Goal: Contribute content: Add original content to the website for others to see

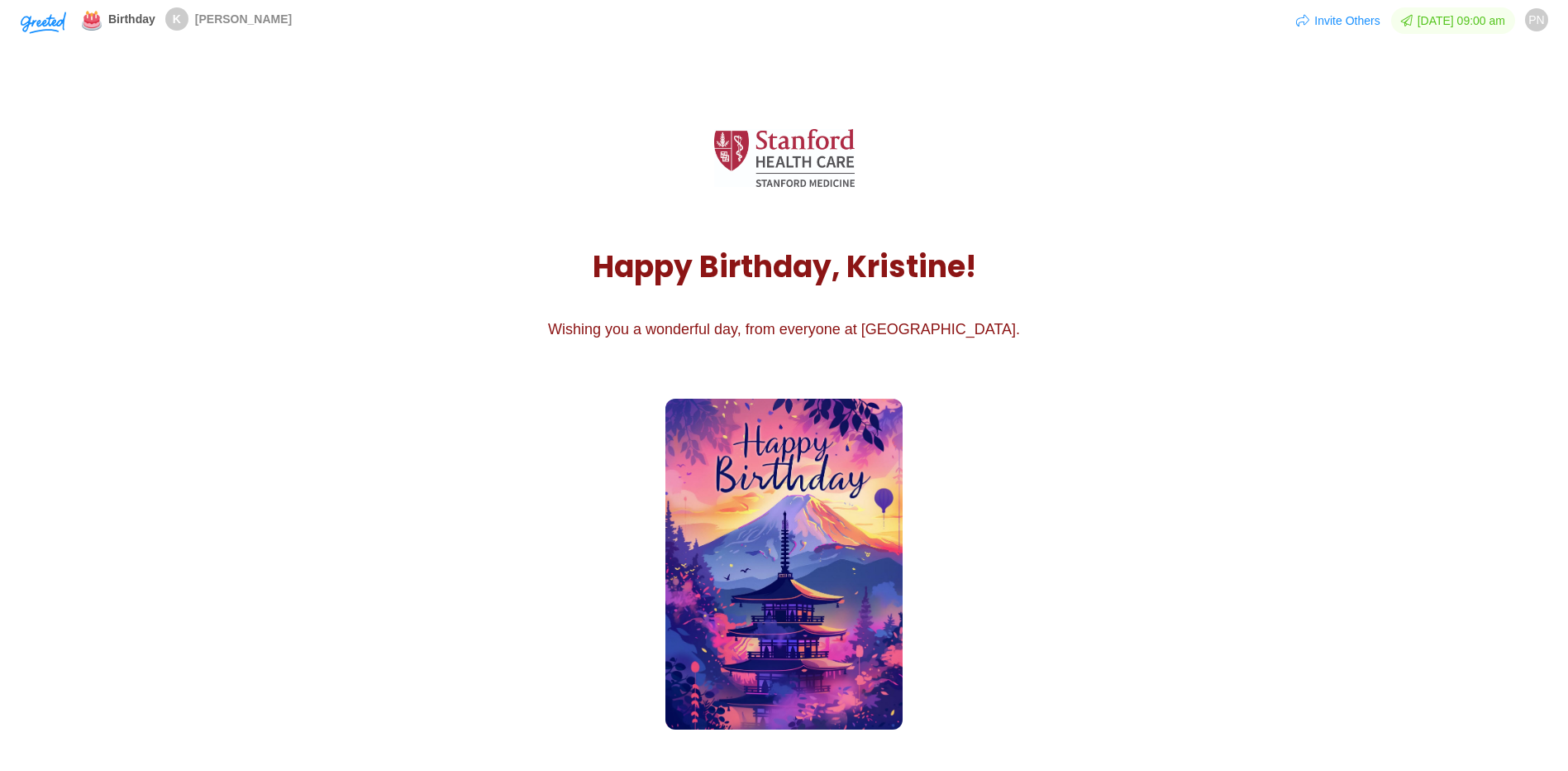
click at [738, 608] on img at bounding box center [784, 563] width 236 height 331
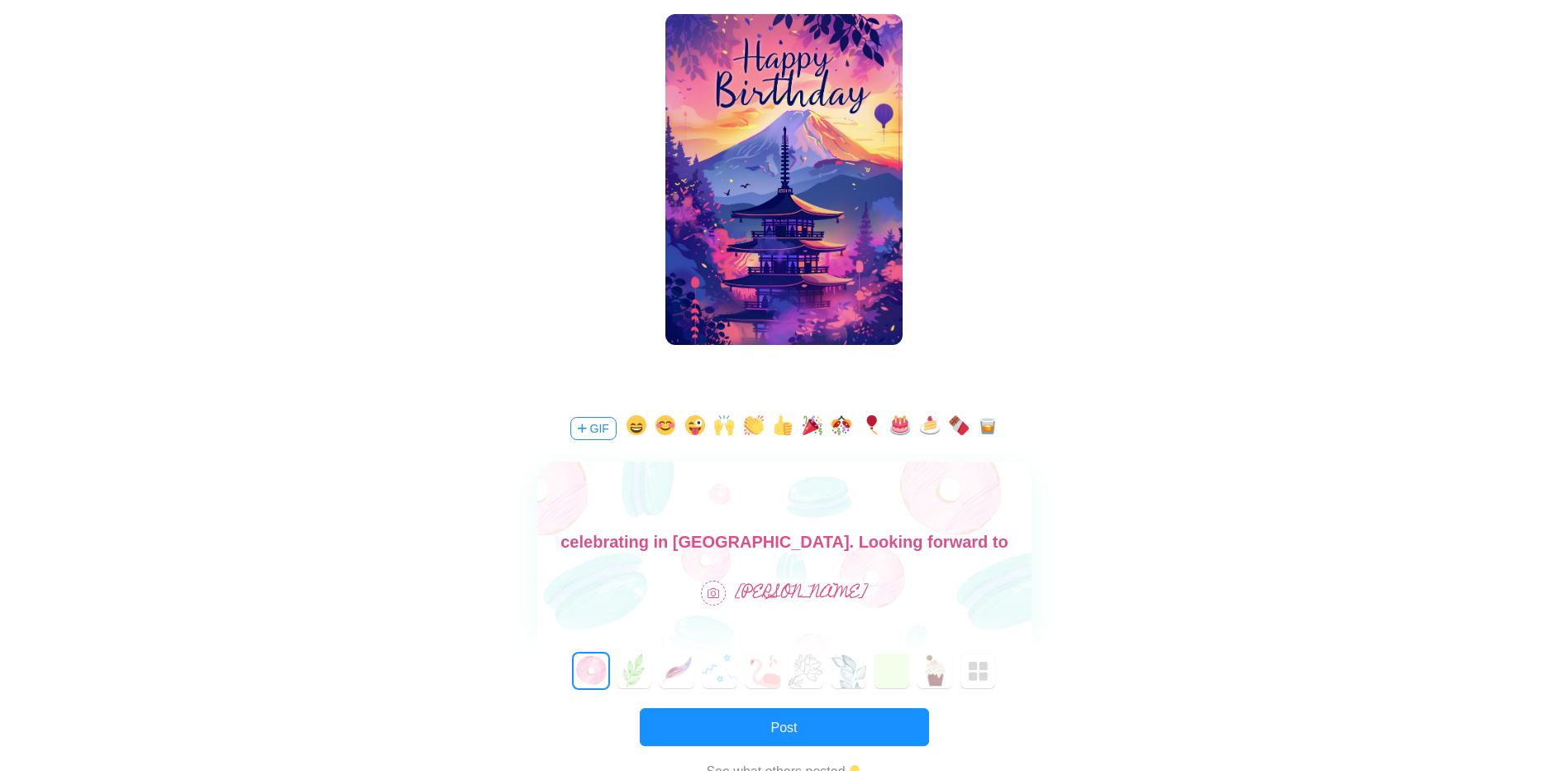
scroll to position [414, 0]
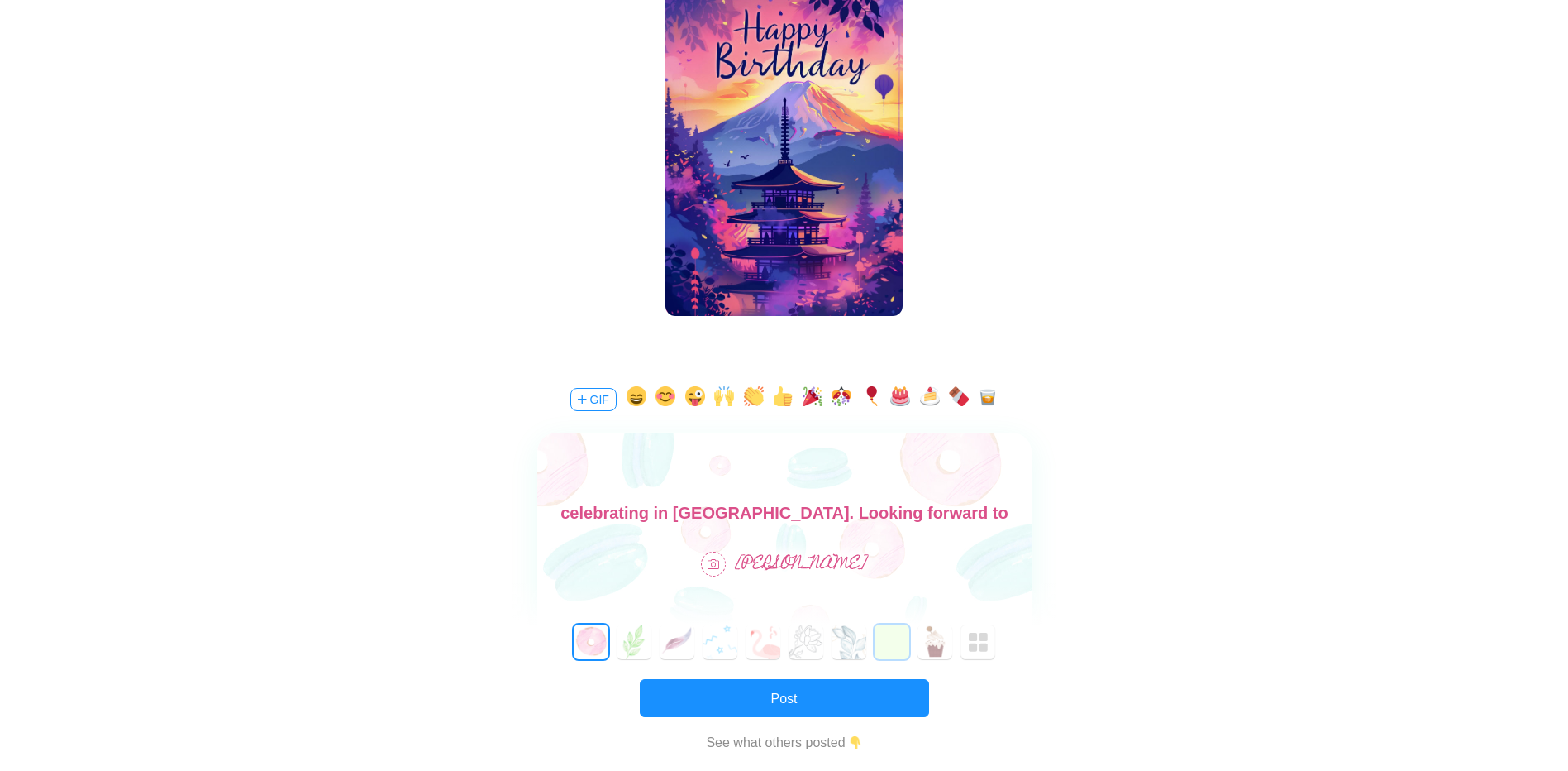
click at [881, 654] on button "7" at bounding box center [892, 642] width 35 height 35
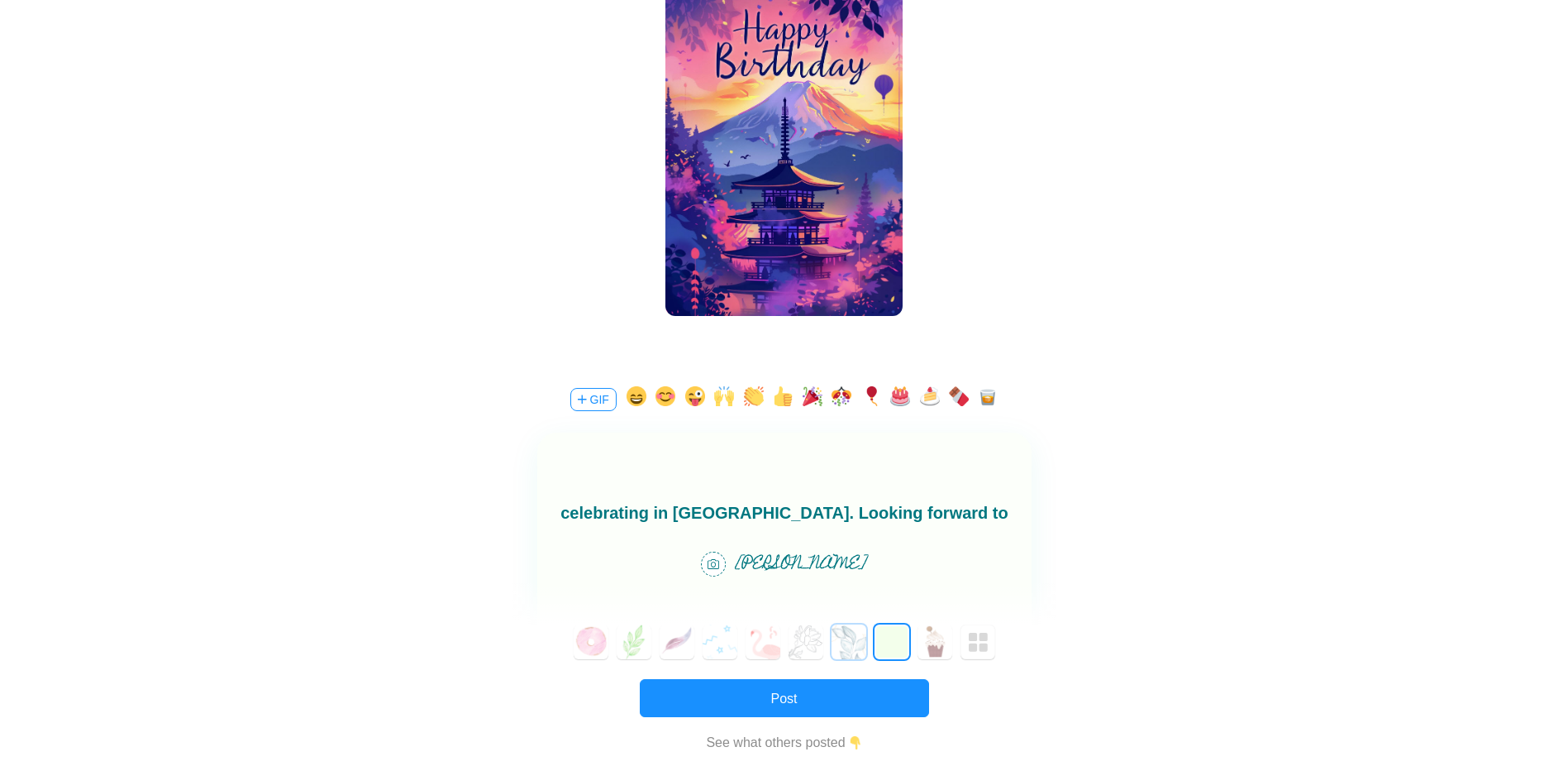
click at [841, 652] on button "6" at bounding box center [849, 642] width 35 height 35
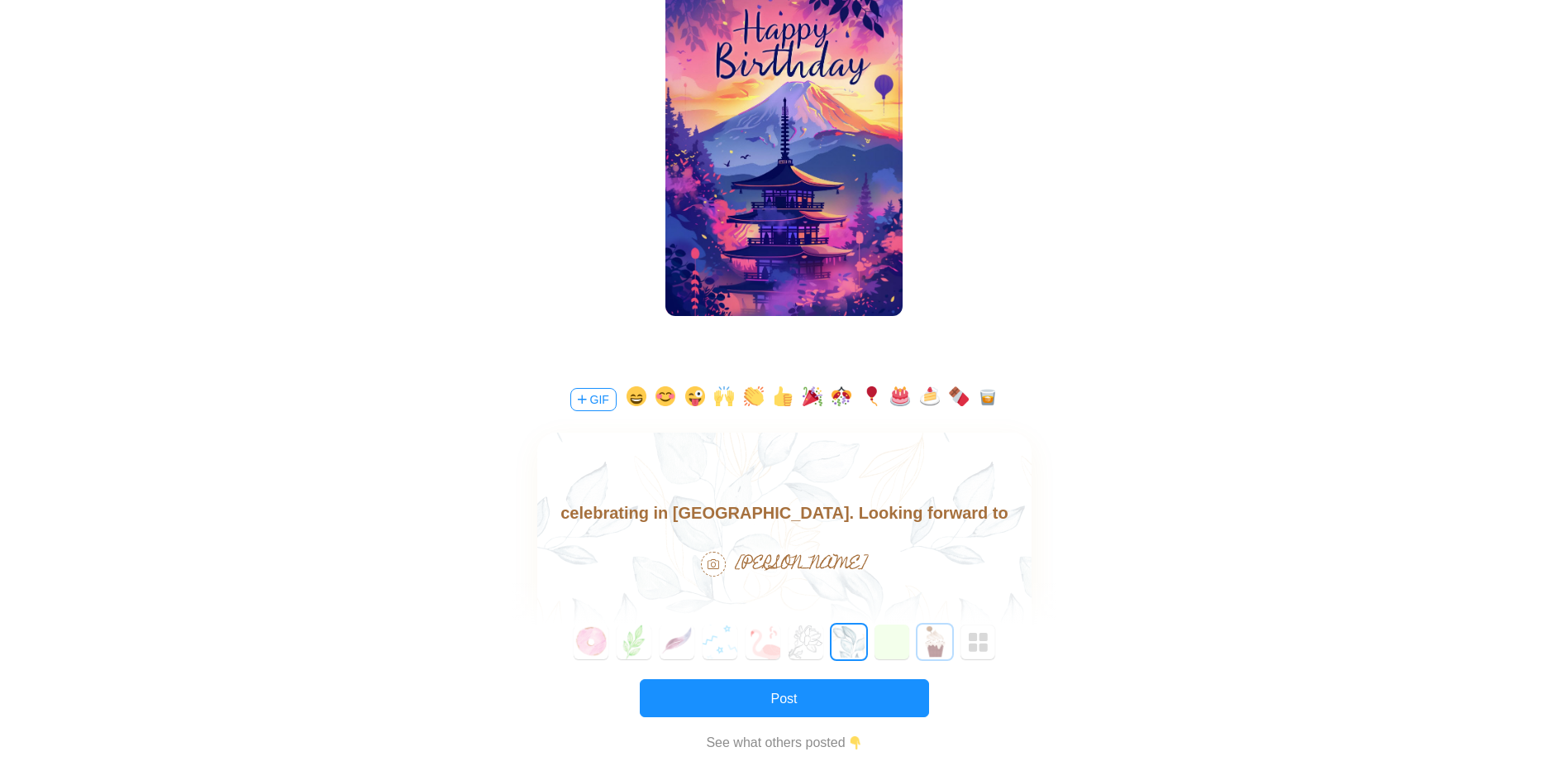
click at [920, 637] on button "8" at bounding box center [935, 642] width 35 height 35
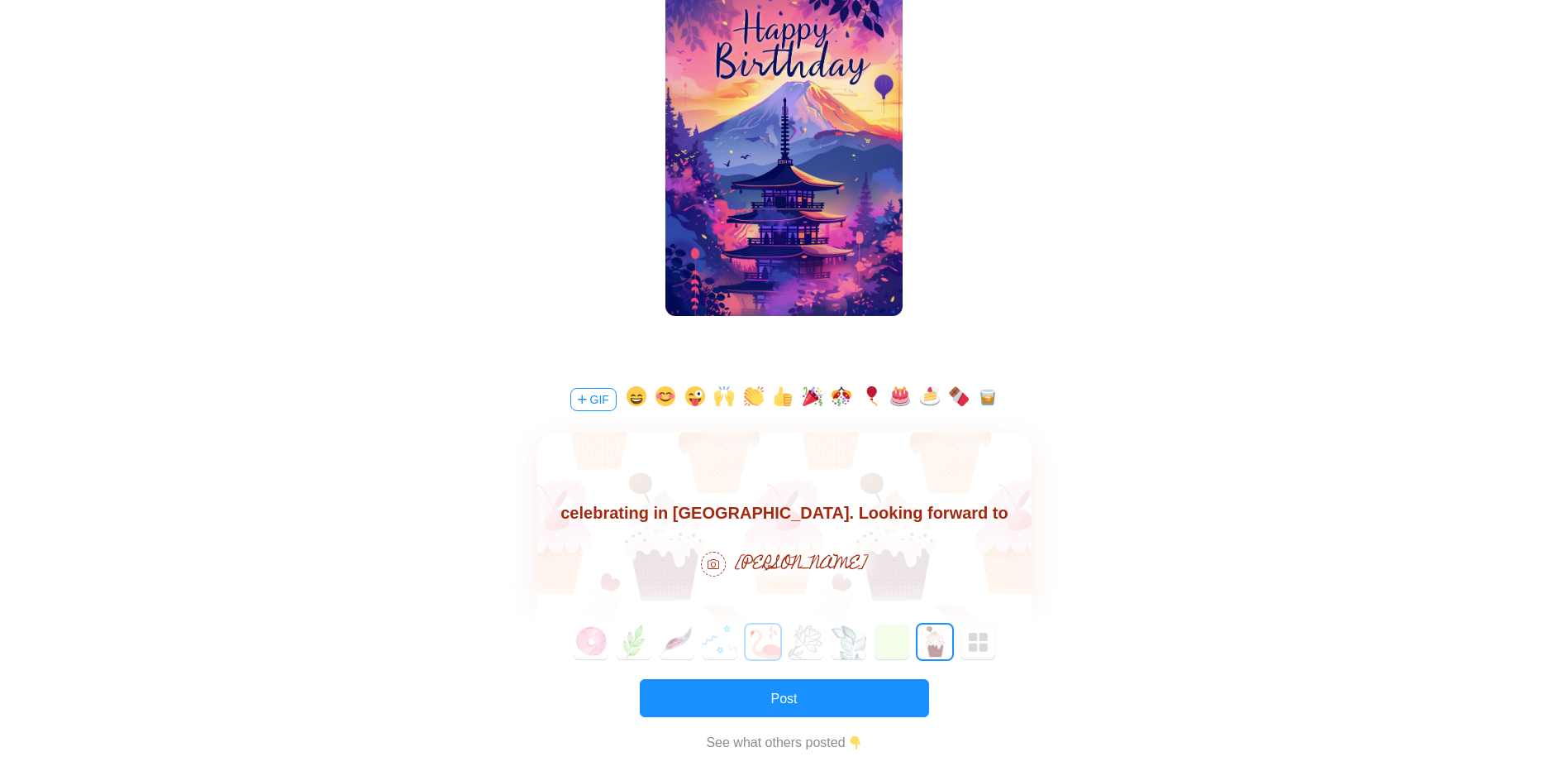
click at [766, 652] on button "4" at bounding box center [763, 642] width 35 height 35
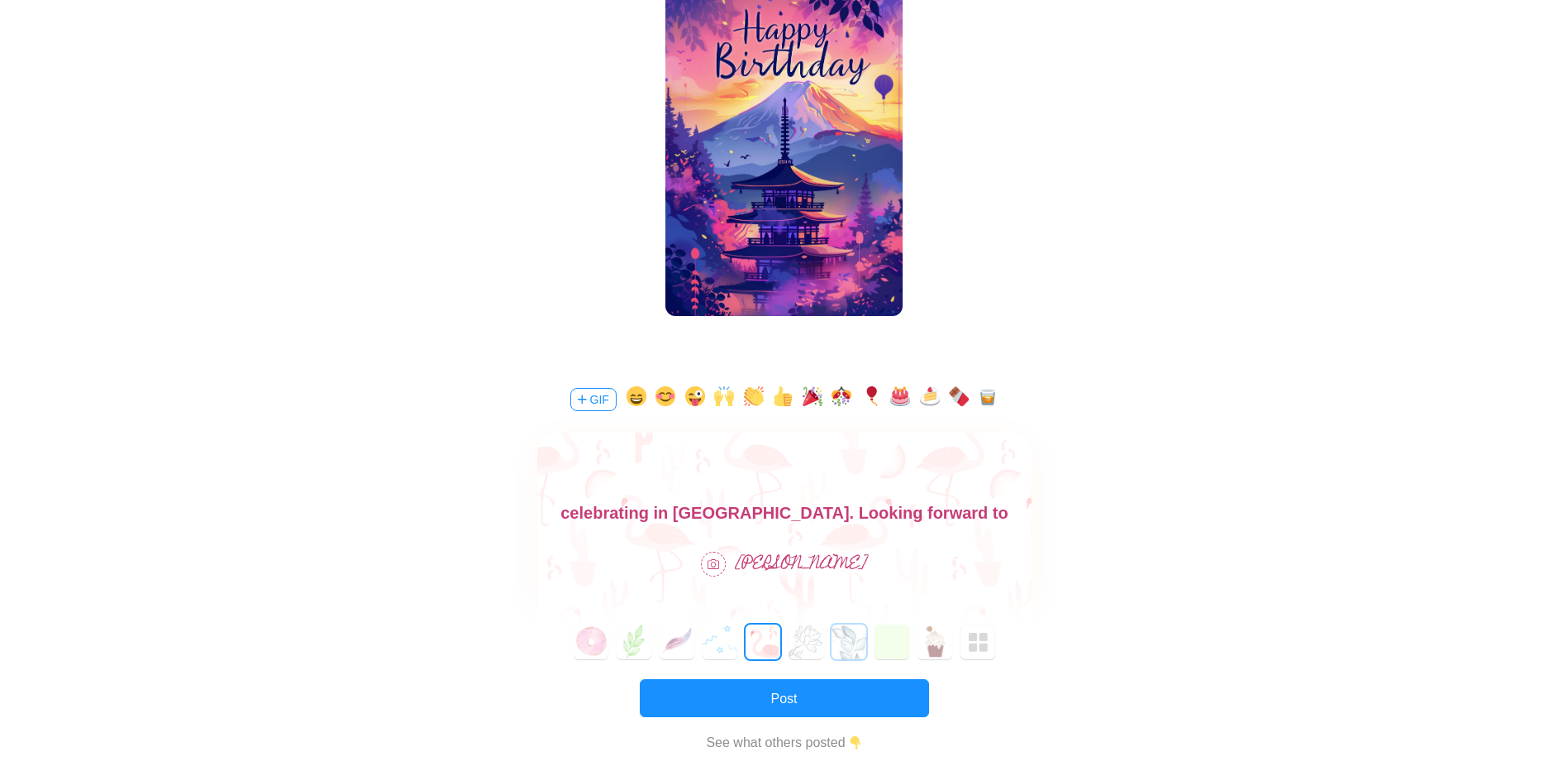
click at [857, 650] on button "6" at bounding box center [849, 642] width 35 height 35
click at [629, 654] on button "1" at bounding box center [634, 642] width 35 height 35
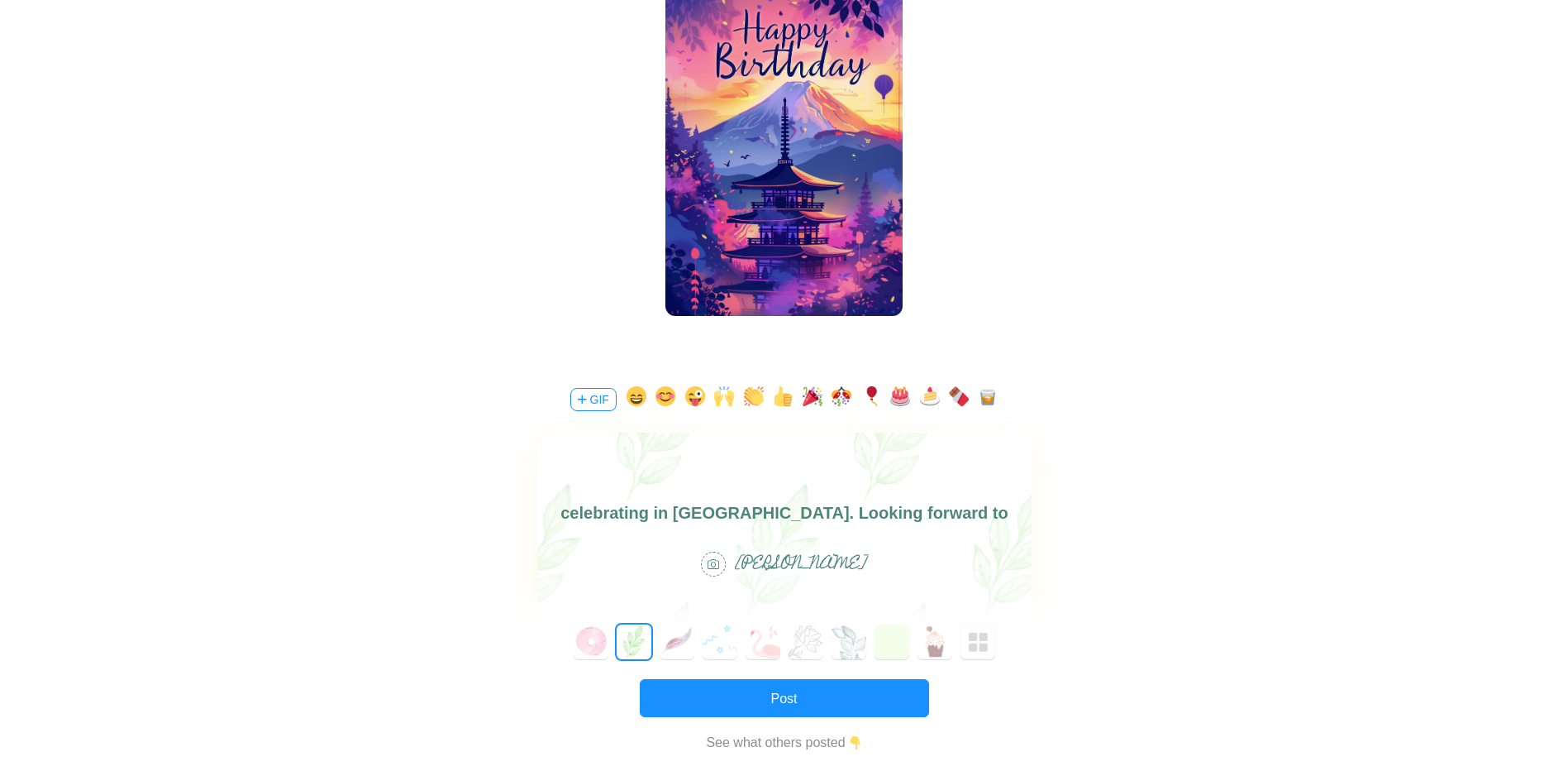
click at [657, 650] on div "0 1 2 3 4 5 6 7 8 9 10 11 12 13 14 15 16 17 18 19 20 21 22 23 24 25 26 27 28 29…" at bounding box center [784, 642] width 543 height 35
click at [663, 640] on button "2" at bounding box center [677, 642] width 35 height 35
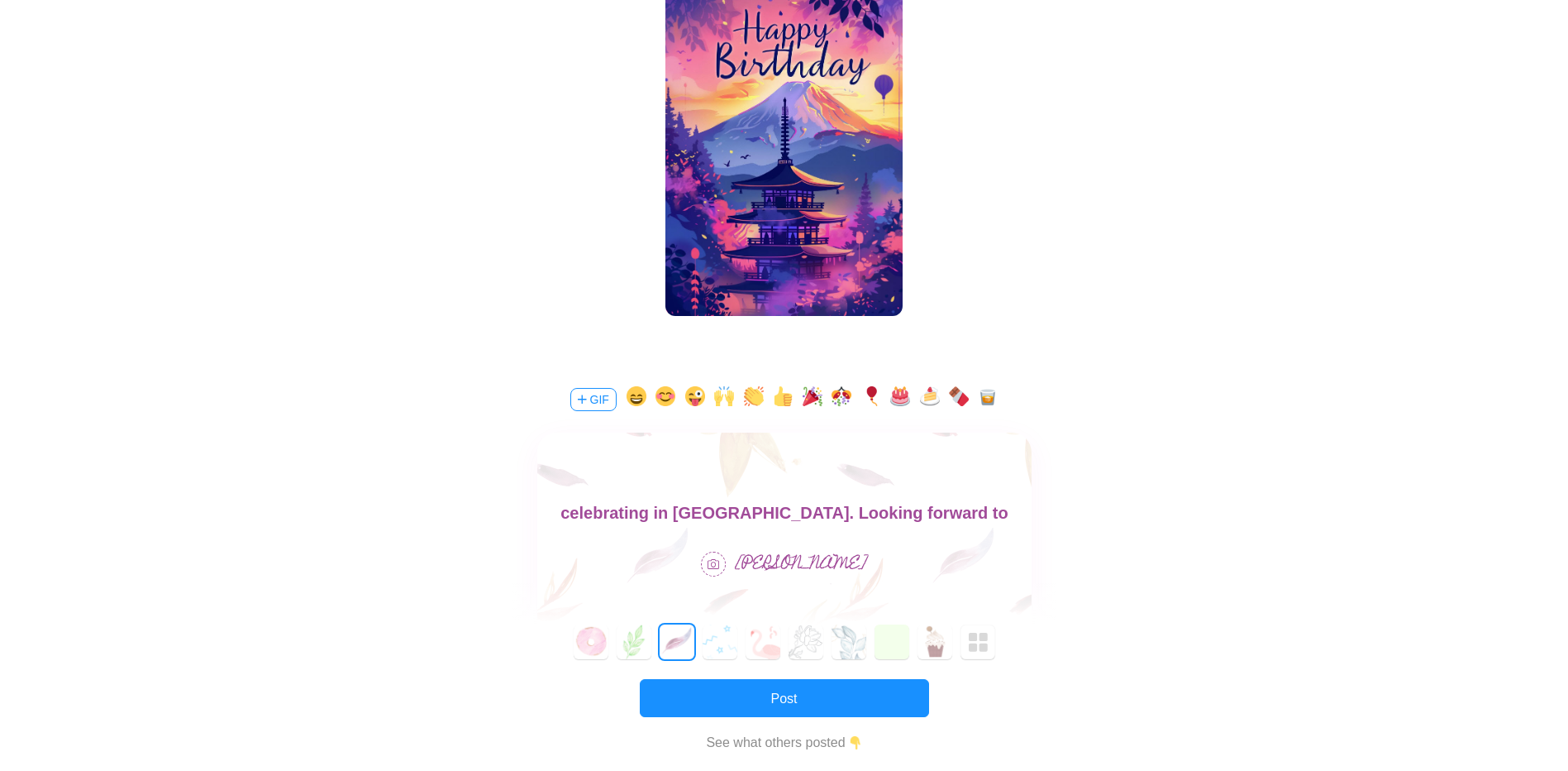
click at [572, 637] on div "0 1 2 3 4 5 6 7 8 9 10 11 12 13 14 15 16 17 18 19 20 21 22 23 24 25 26 27 28 29…" at bounding box center [784, 642] width 543 height 35
click at [780, 707] on button "Post" at bounding box center [784, 698] width 290 height 38
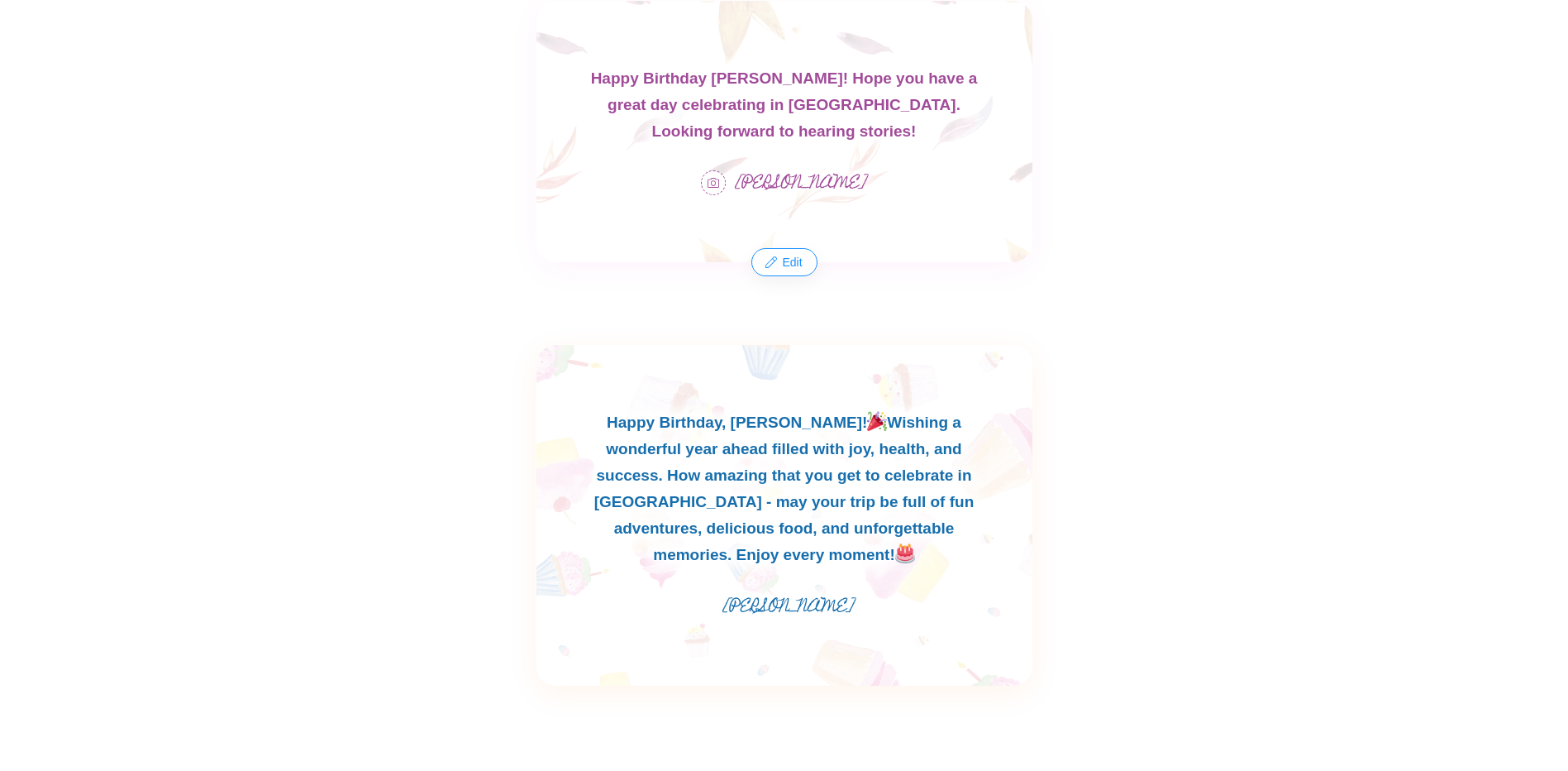
scroll to position [827, 0]
